Goal: Transaction & Acquisition: Obtain resource

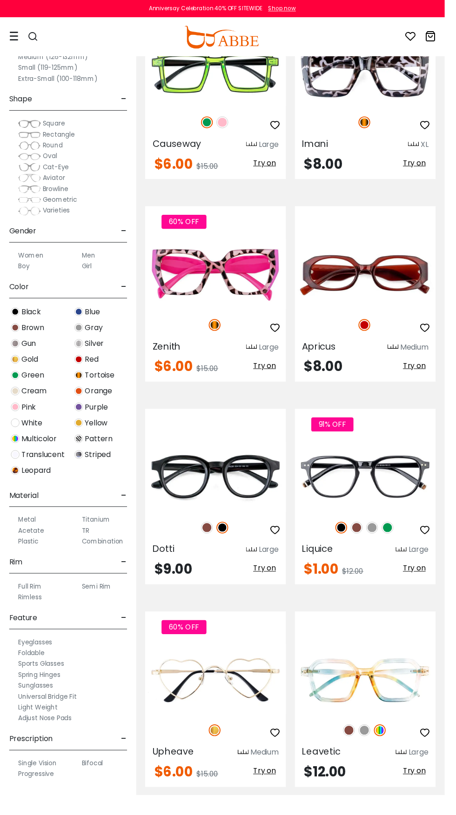
scroll to position [1694, 0]
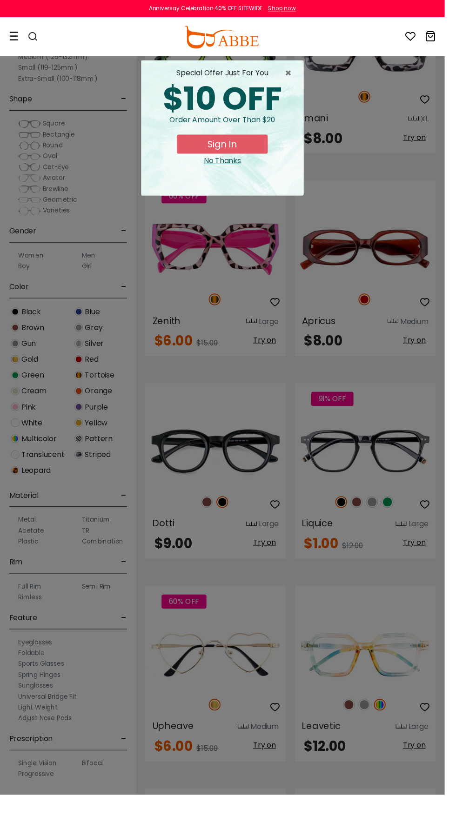
click at [233, 150] on button "Sign In" at bounding box center [227, 148] width 93 height 20
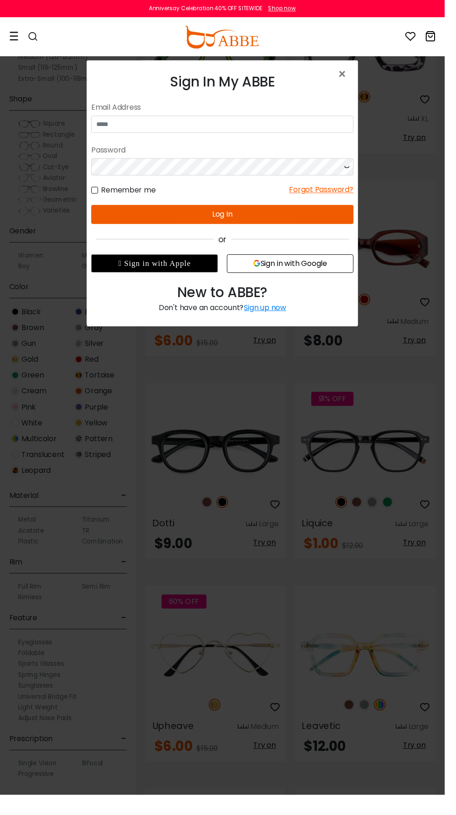
scroll to position [0, 0]
click at [231, 147] on div "Password" at bounding box center [225, 152] width 269 height 17
click at [353, 80] on span "×" at bounding box center [352, 76] width 13 height 20
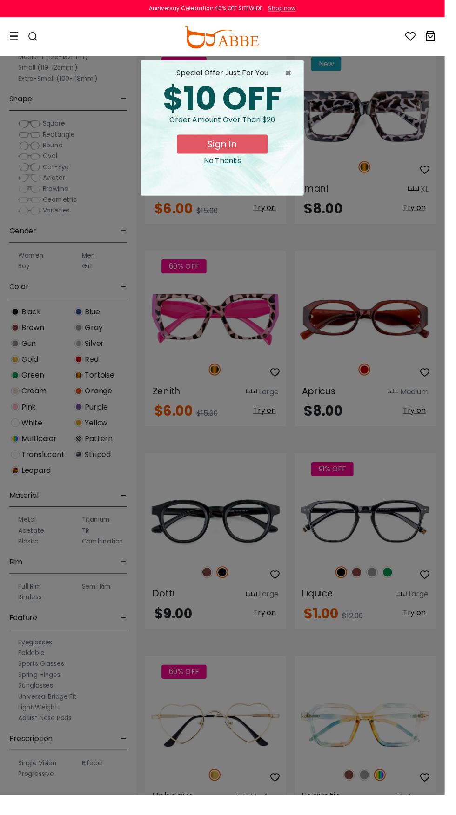
scroll to position [1580, 0]
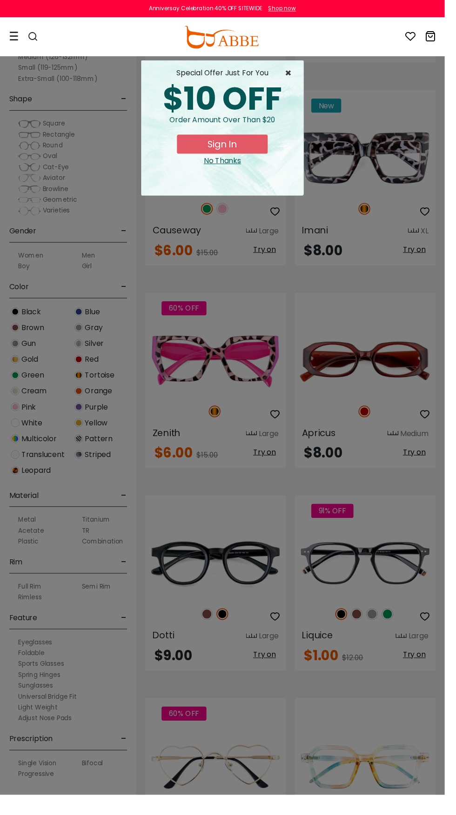
click at [303, 75] on span "×" at bounding box center [298, 74] width 12 height 11
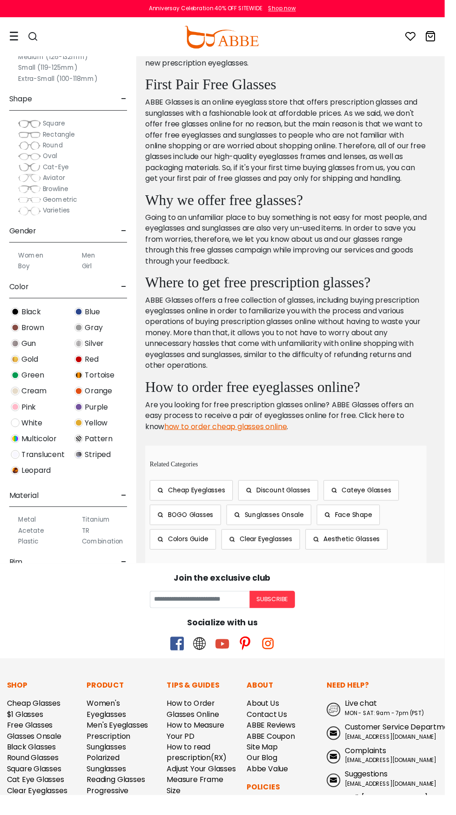
scroll to position [6484, 0]
click at [51, 738] on link "Free Glasses" at bounding box center [30, 743] width 47 height 11
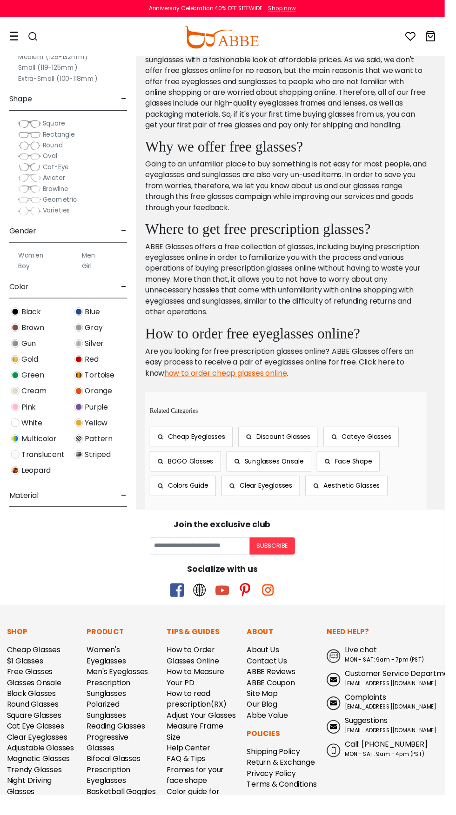
scroll to position [6557, 0]
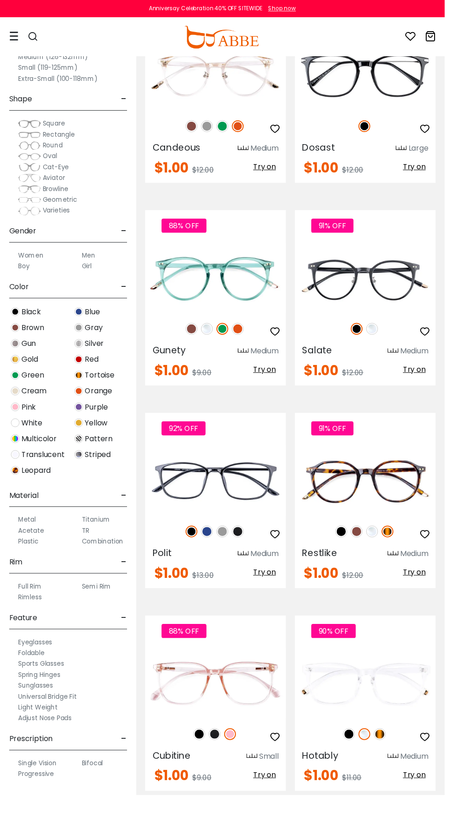
scroll to position [5686, 0]
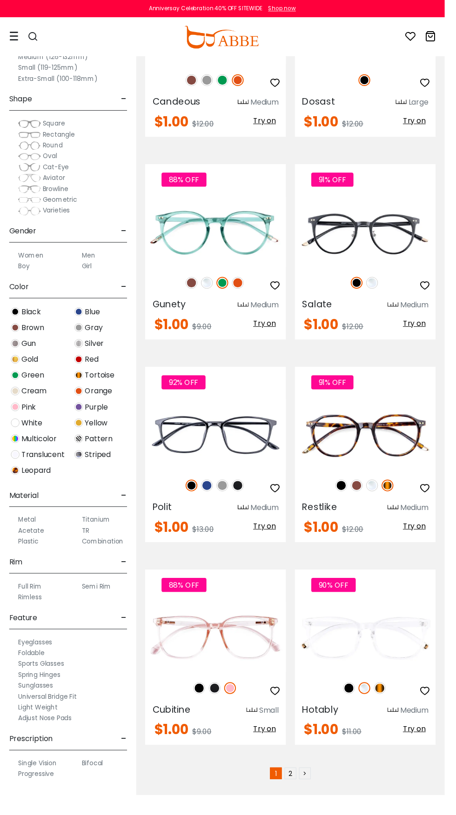
click at [298, 787] on link "2" at bounding box center [298, 793] width 12 height 12
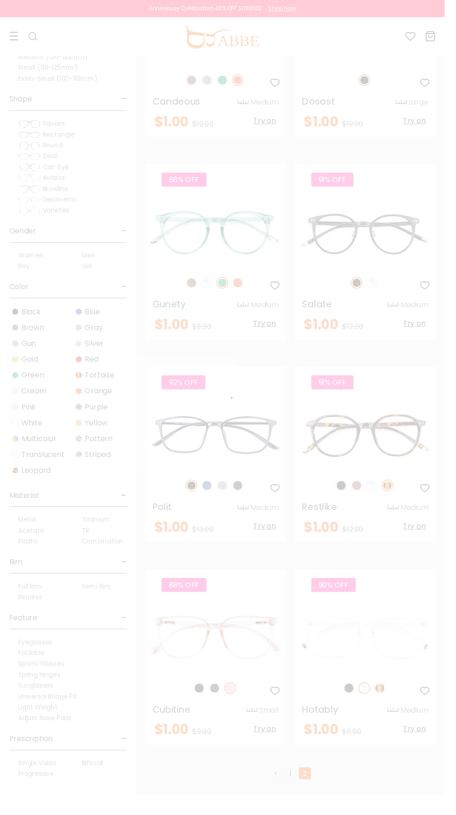
scroll to position [5735, 0]
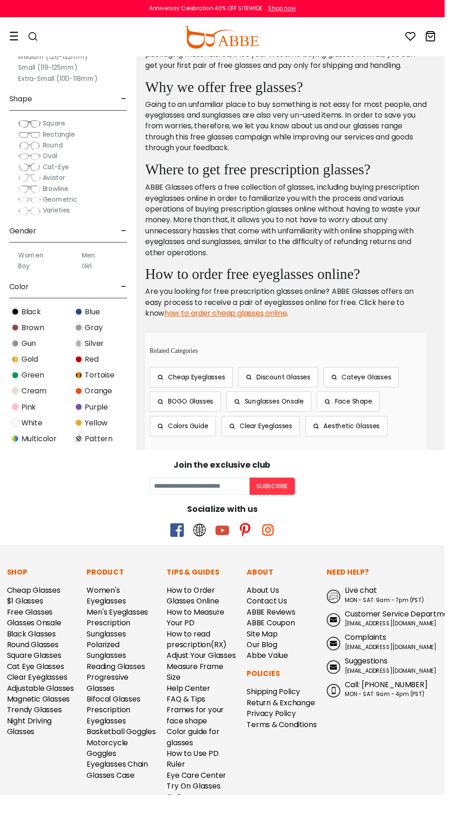
scroll to position [5918, 0]
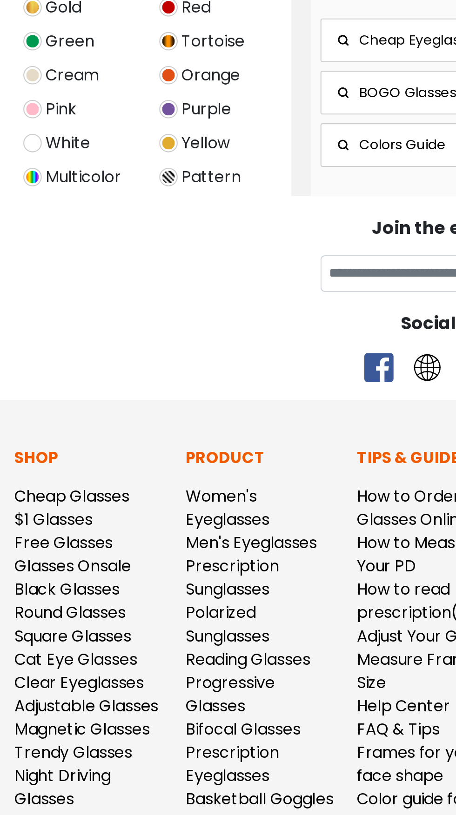
click at [26, 631] on link "Free Glasses" at bounding box center [30, 625] width 47 height 11
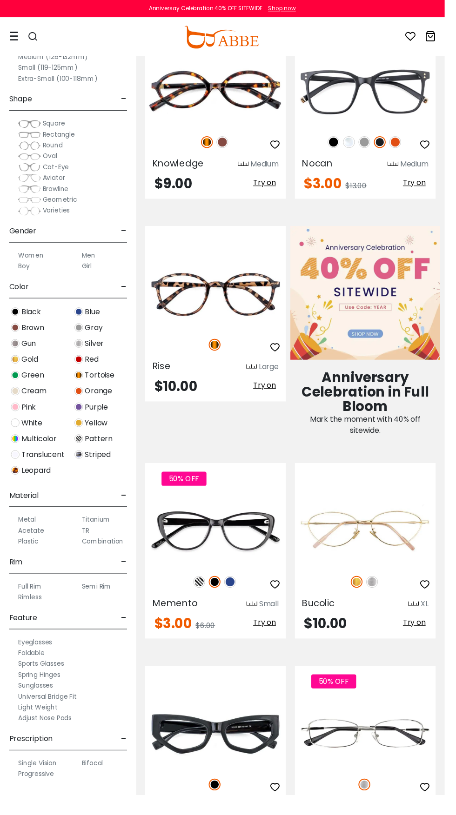
scroll to position [376, 0]
